Goal: Transaction & Acquisition: Purchase product/service

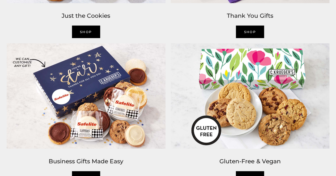
scroll to position [773, 0]
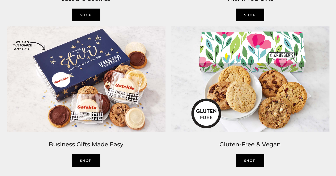
click at [98, 65] on img at bounding box center [86, 79] width 164 height 111
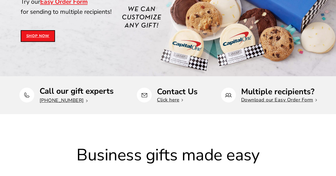
scroll to position [139, 0]
click at [45, 36] on link "Shop Now" at bounding box center [38, 36] width 34 height 12
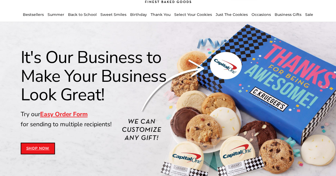
scroll to position [0, 0]
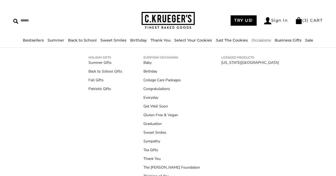
click at [260, 39] on link "Occasions" at bounding box center [260, 40] width 19 height 5
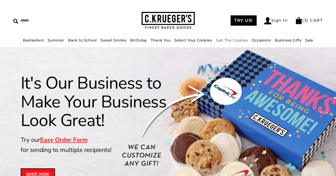
click at [161, 19] on img at bounding box center [167, 20] width 53 height 17
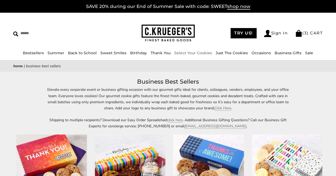
click at [169, 30] on img at bounding box center [167, 33] width 53 height 17
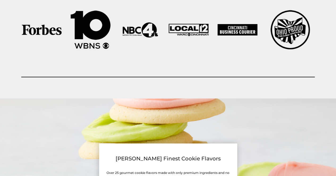
scroll to position [971, 0]
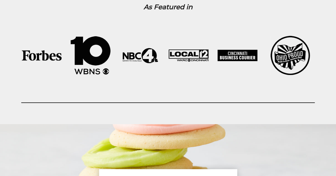
click at [40, 58] on img at bounding box center [42, 55] width 40 height 10
